Goal: Information Seeking & Learning: Learn about a topic

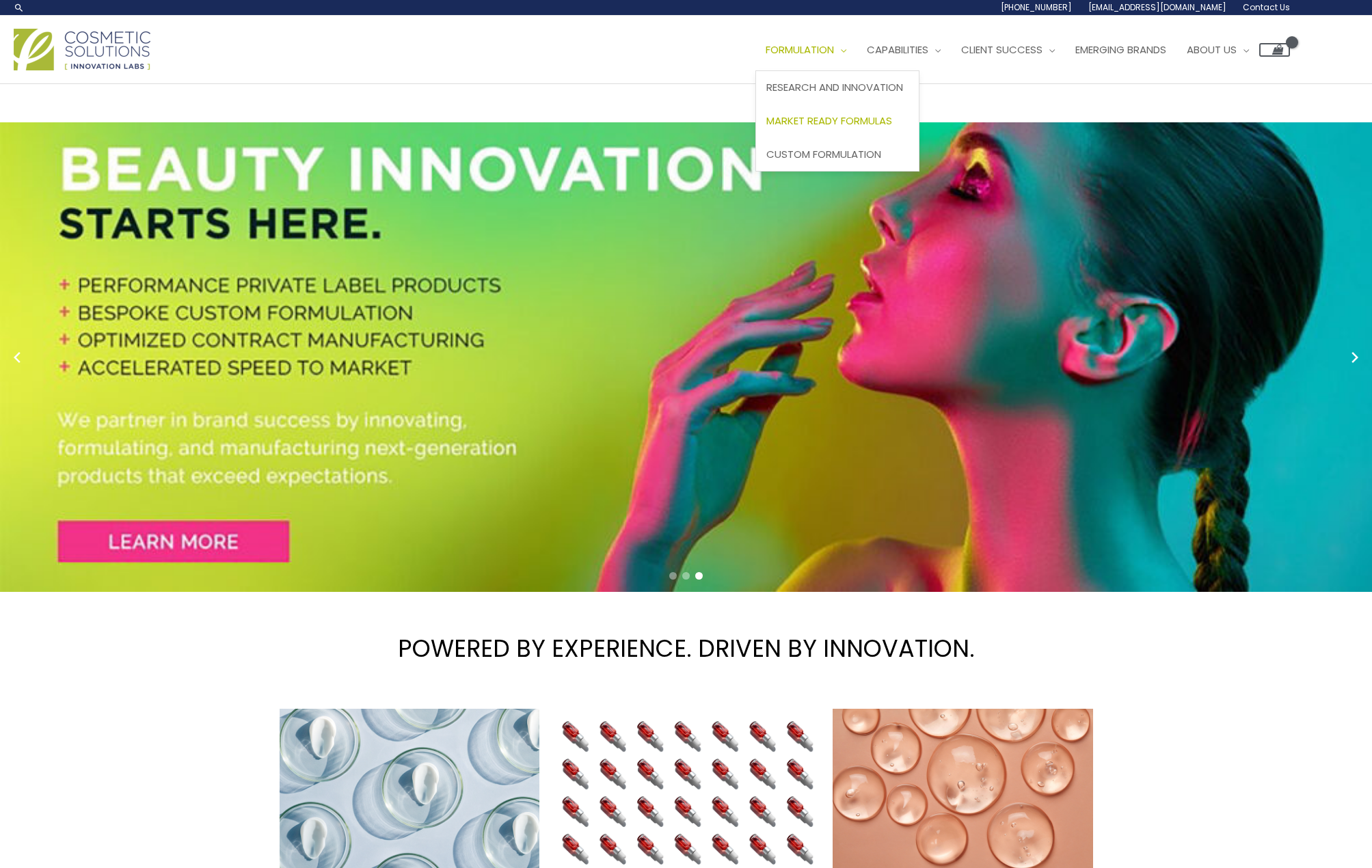
click at [859, 132] on link "Market Ready Formulas" at bounding box center [837, 122] width 162 height 34
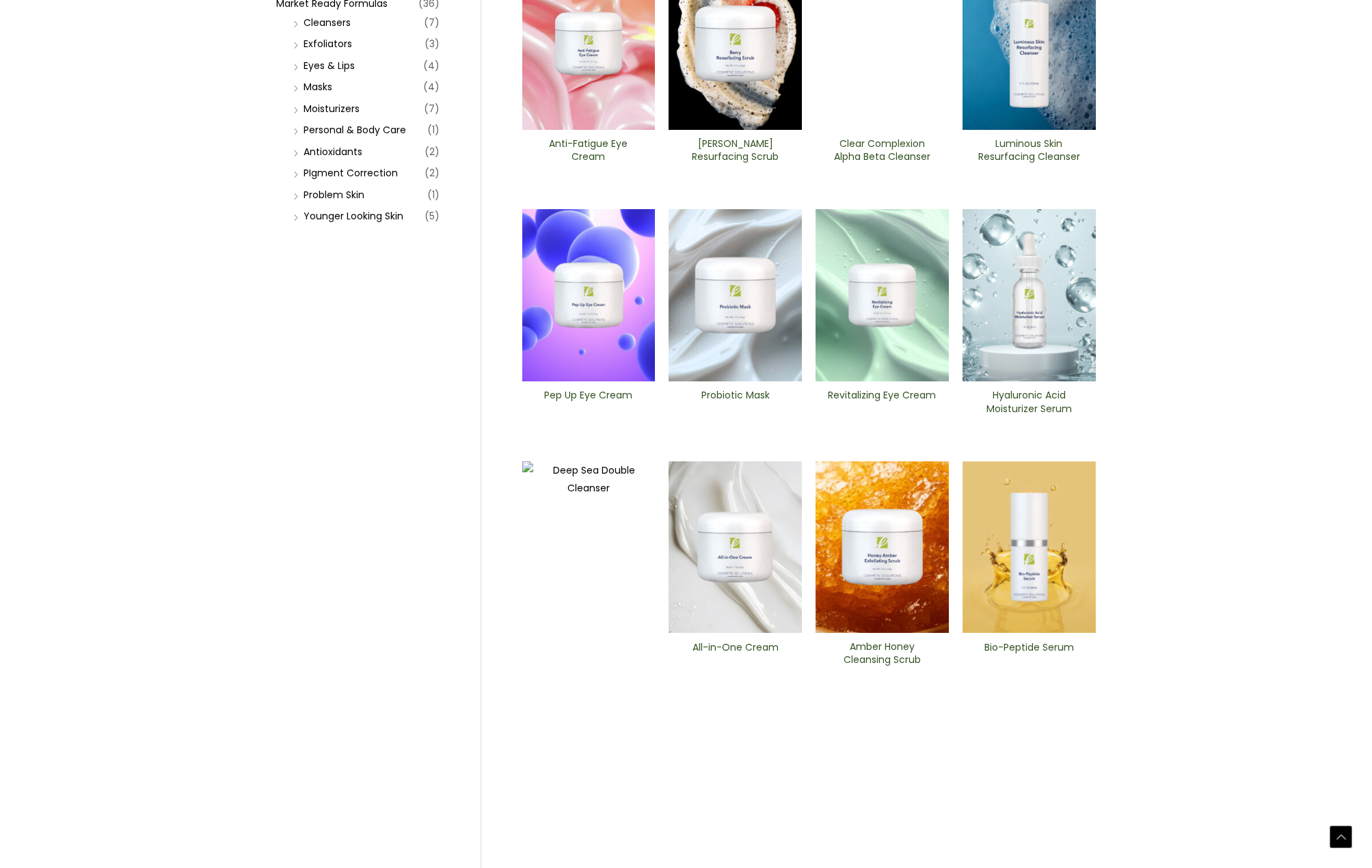
scroll to position [297, 0]
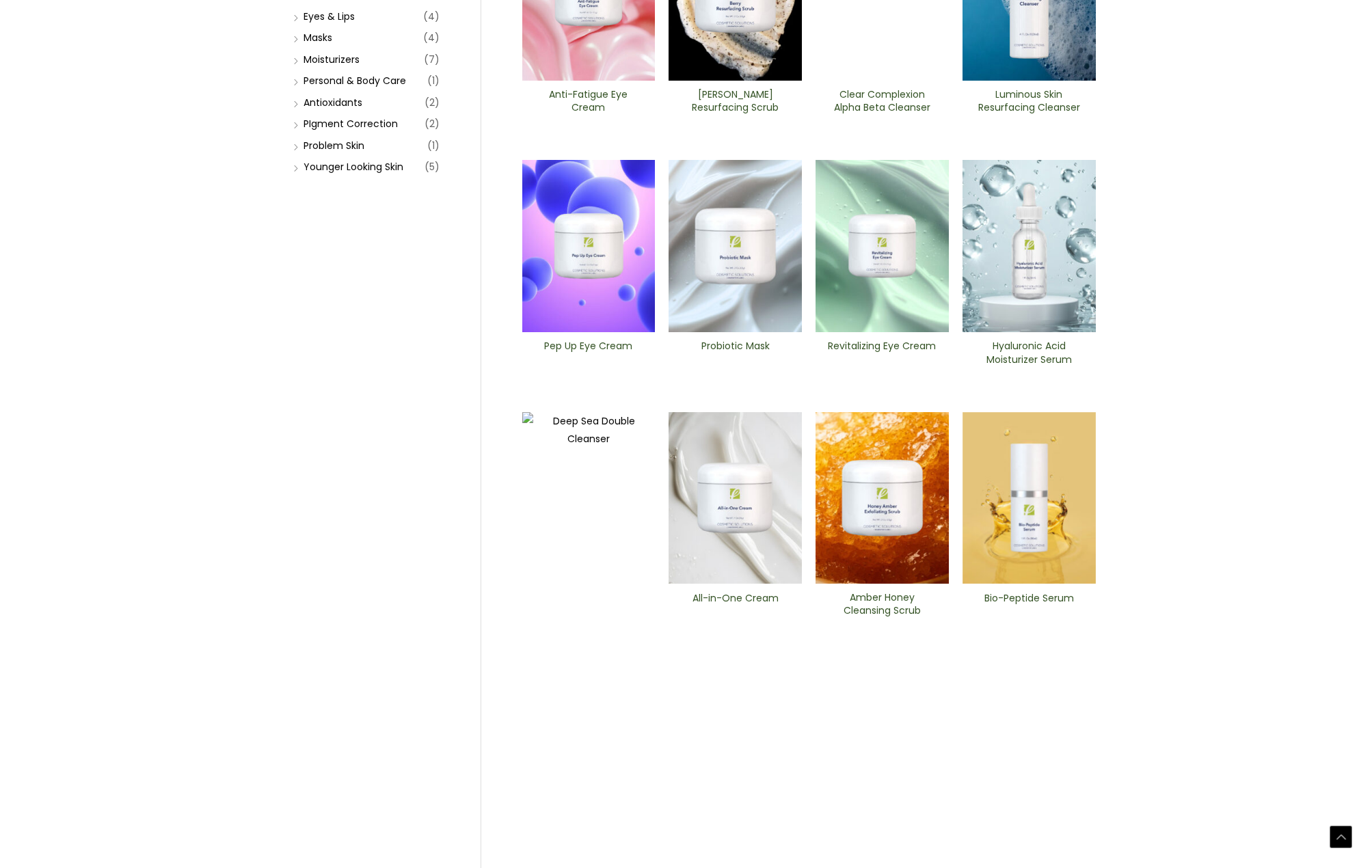
click at [771, 532] on img at bounding box center [735, 498] width 134 height 172
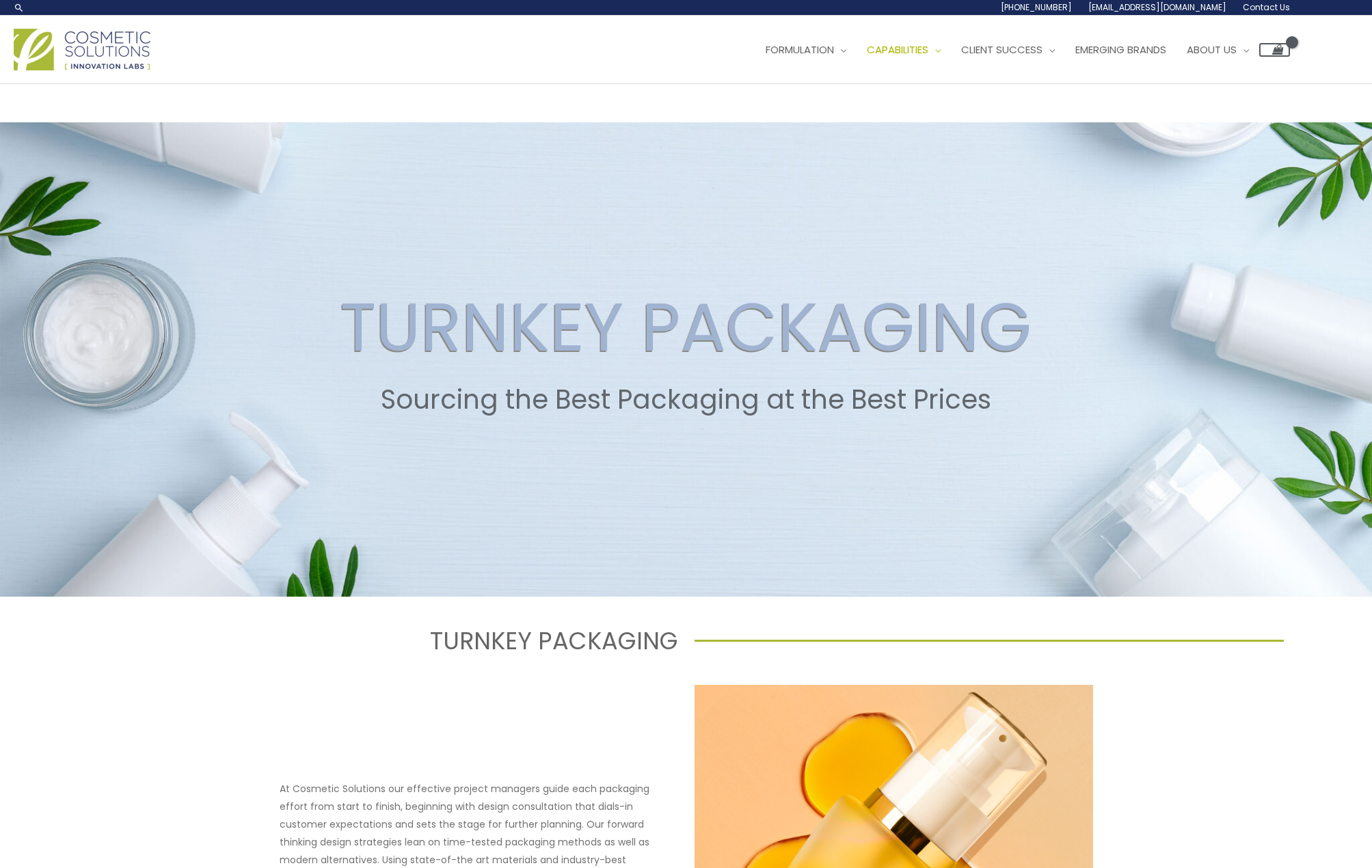
click at [546, 153] on span at bounding box center [686, 359] width 1372 height 474
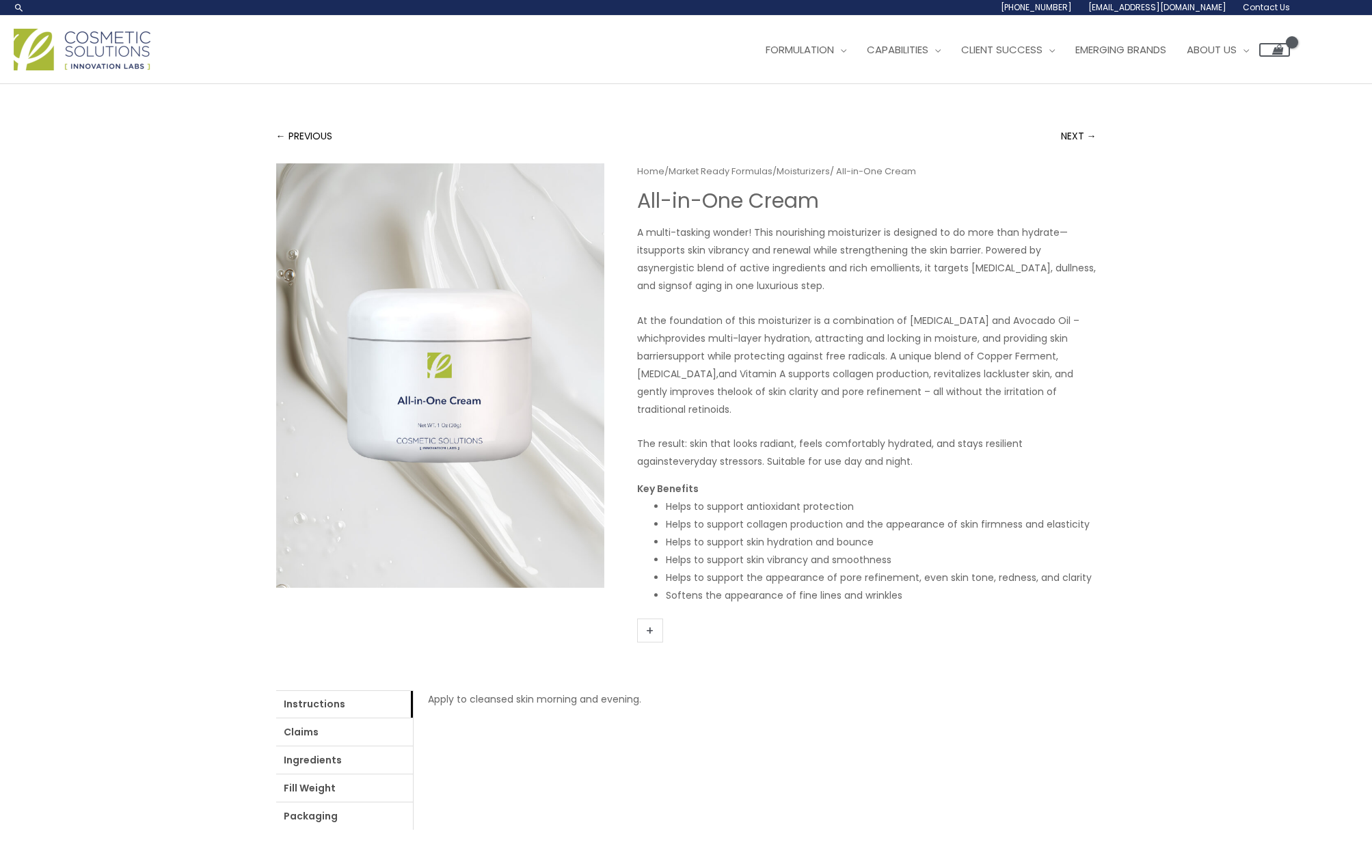
scroll to position [200, 0]
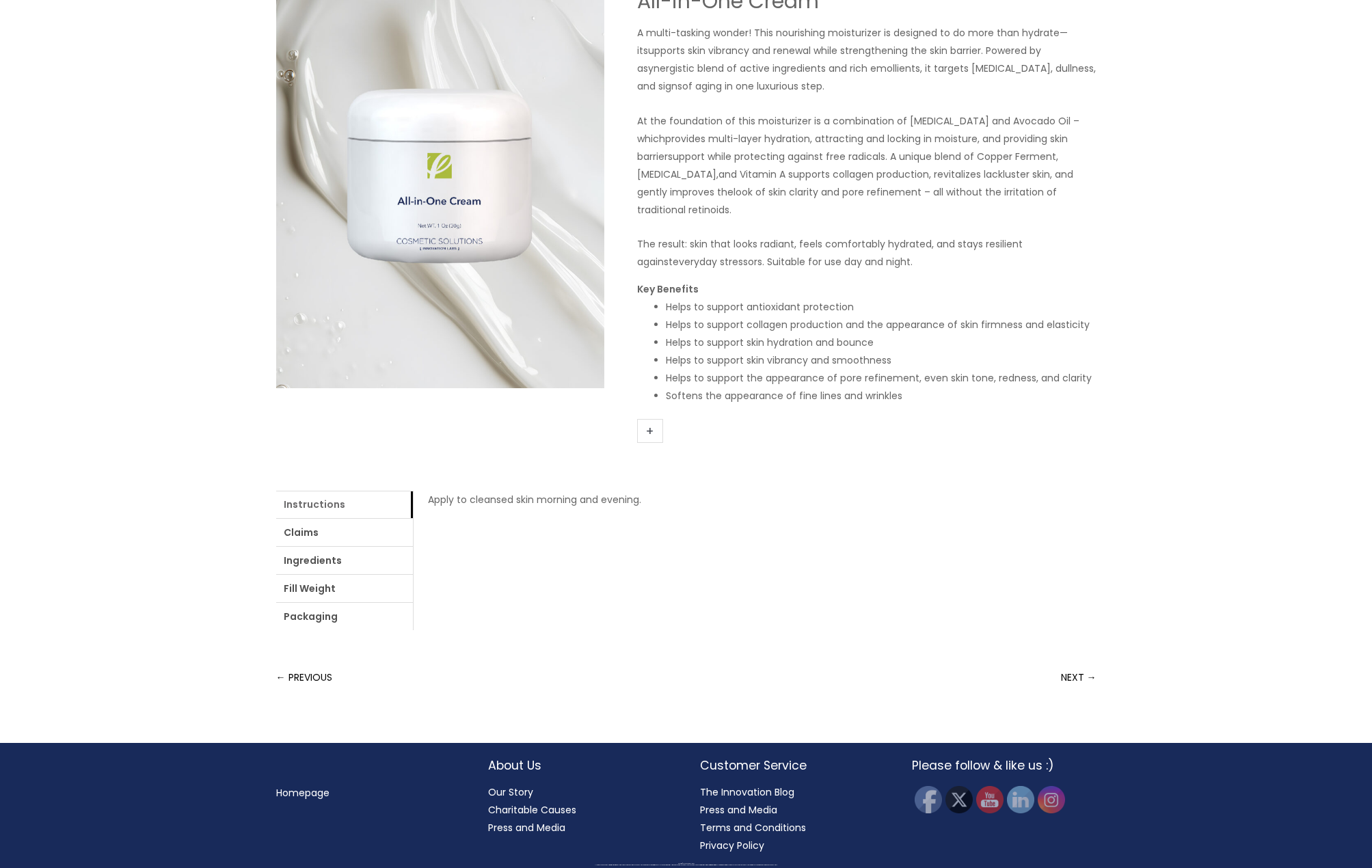
click at [319, 500] on link "Instructions" at bounding box center [344, 505] width 137 height 28
click at [348, 558] on link "Ingredients" at bounding box center [344, 561] width 137 height 28
click at [357, 550] on link "Ingredients" at bounding box center [344, 561] width 137 height 28
click at [780, 501] on p "To view full ingredient listing and additional products details, please login" at bounding box center [754, 500] width 654 height 18
click at [771, 503] on link "login" at bounding box center [761, 500] width 23 height 14
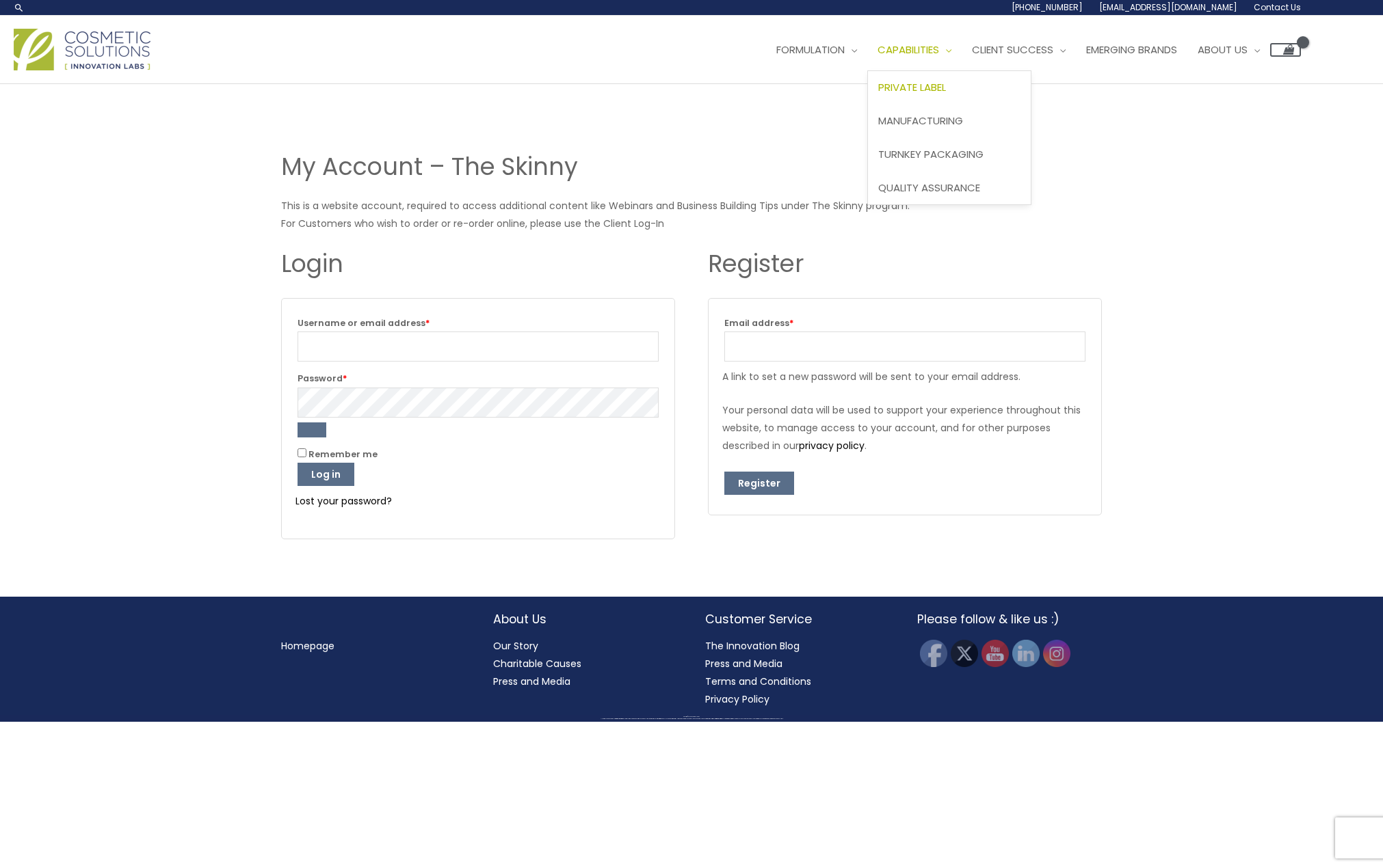
click at [945, 93] on span "Private Label" at bounding box center [912, 87] width 67 height 15
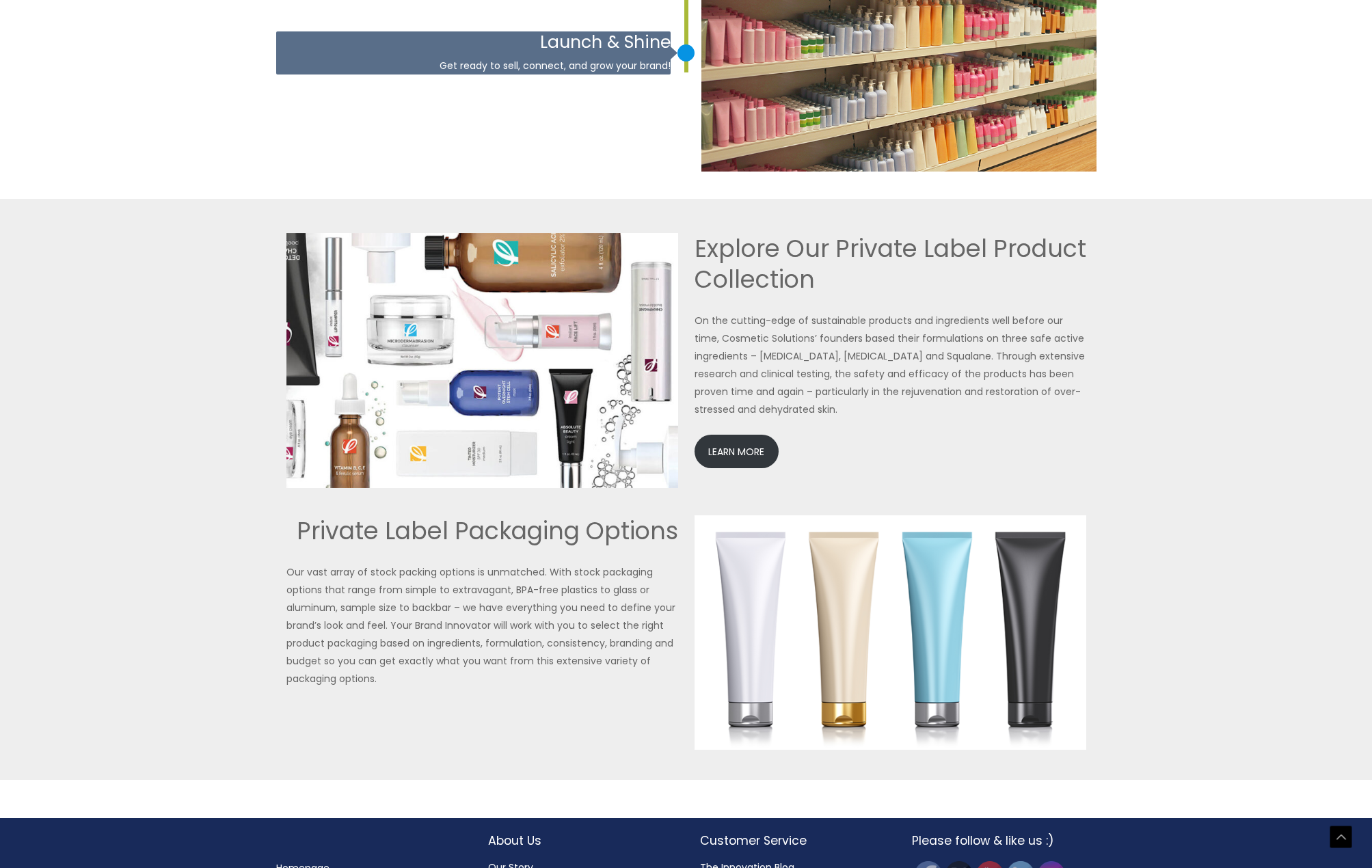
scroll to position [2842, 0]
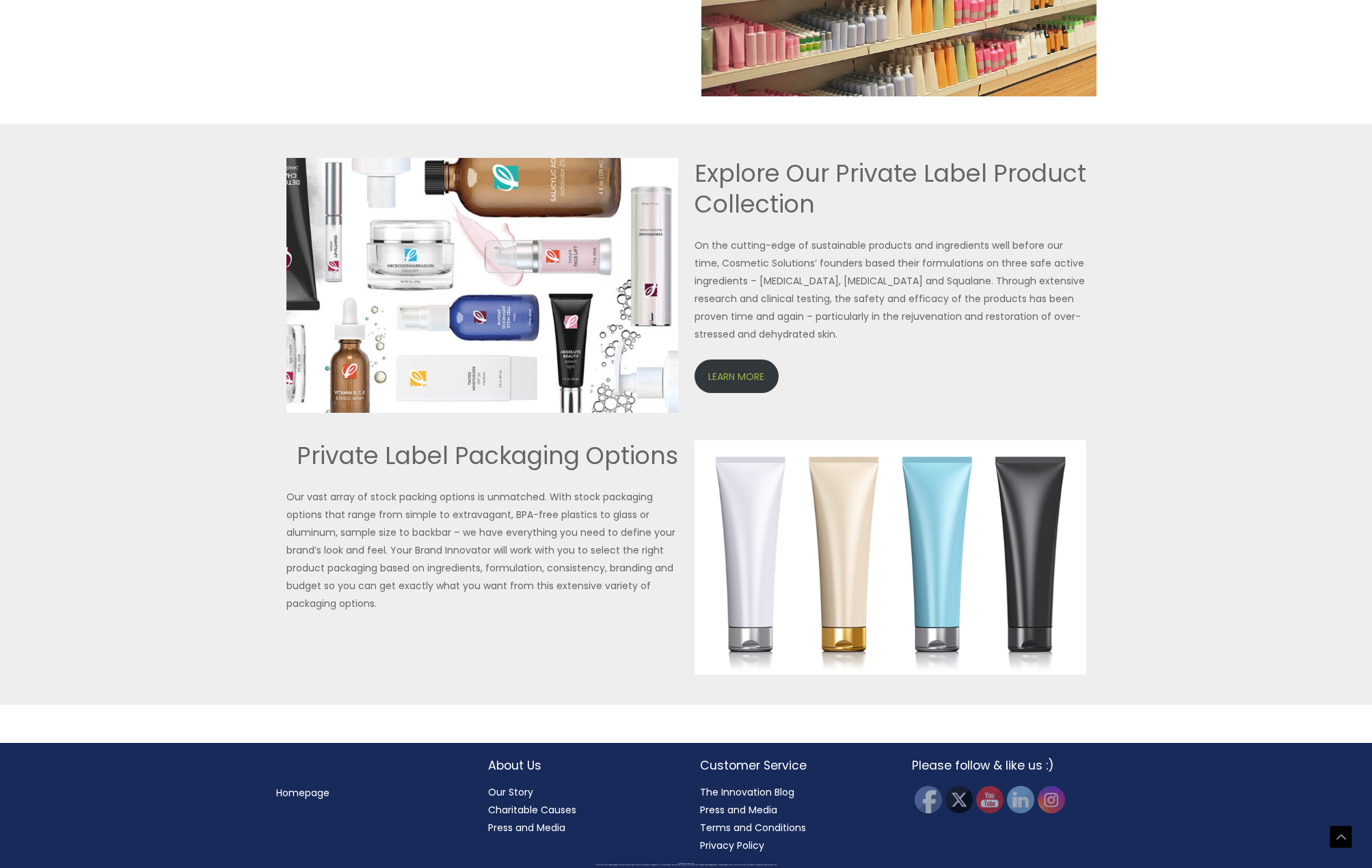
drag, startPoint x: 720, startPoint y: 395, endPoint x: 755, endPoint y: 360, distance: 49.5
click at [738, 377] on div "Explore Our Private Label Product Collection On the cutting-edge of sustainable…" at bounding box center [686, 286] width 807 height 255
click at [755, 360] on link "LEARN MORE" at bounding box center [736, 376] width 84 height 34
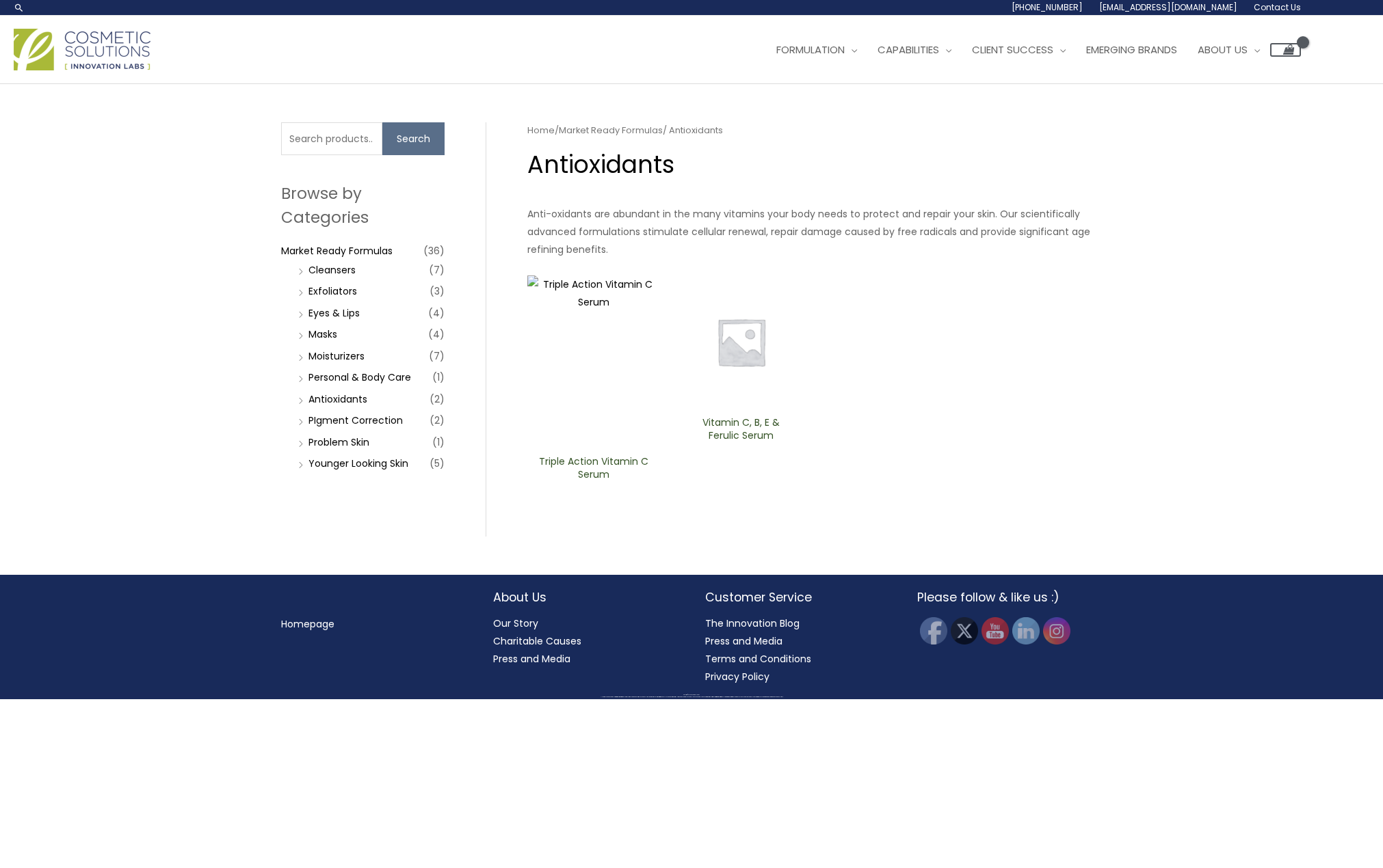
click at [664, 381] on ul "Triple Action ​Vitamin C ​Serum Vitamin C, B, E & Ferulic Serum" at bounding box center [815, 401] width 574 height 251
click at [549, 317] on img at bounding box center [594, 361] width 134 height 172
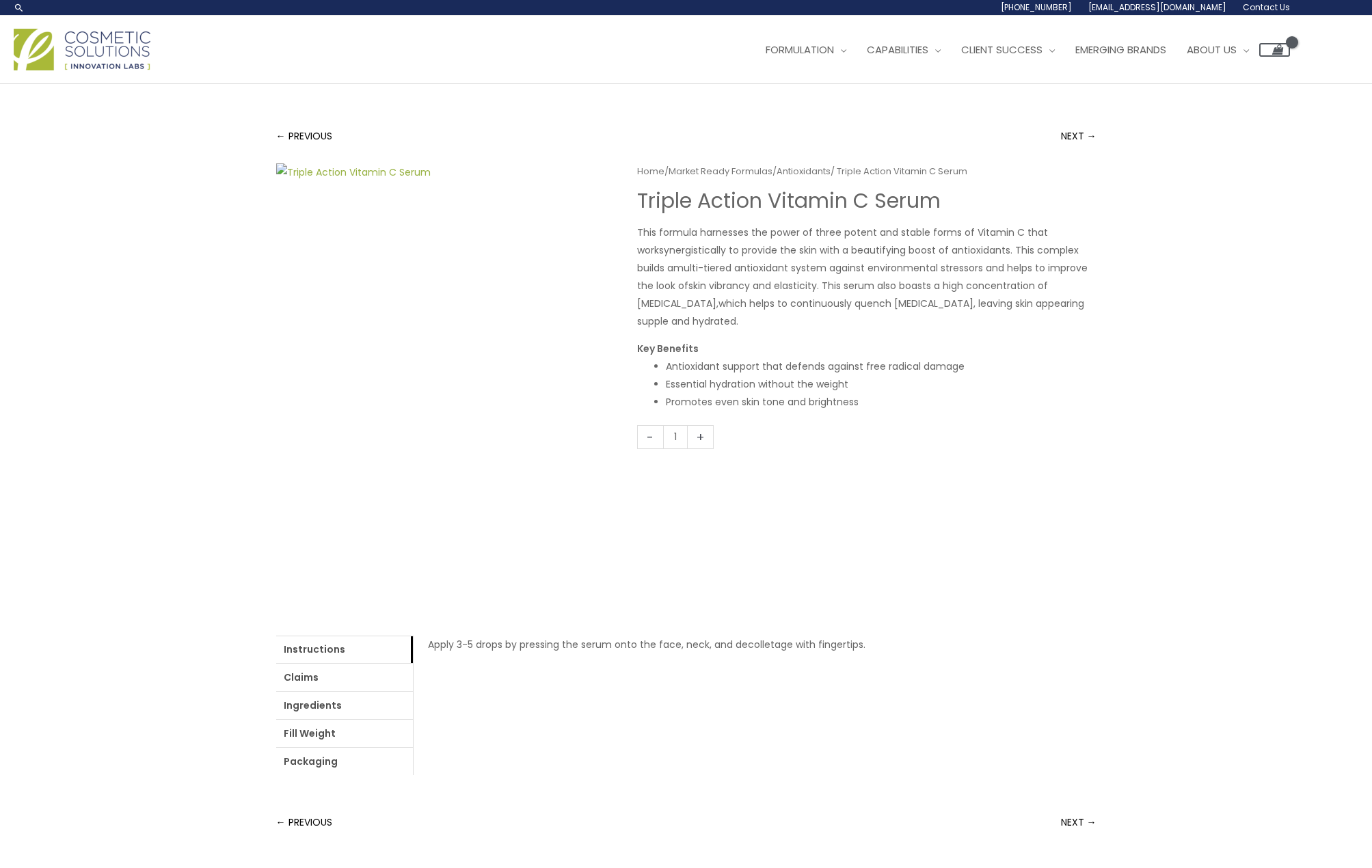
drag, startPoint x: 565, startPoint y: 541, endPoint x: 454, endPoint y: 680, distance: 177.9
drag, startPoint x: 454, startPoint y: 680, endPoint x: 441, endPoint y: 842, distance: 162.5
